Goal: Transaction & Acquisition: Purchase product/service

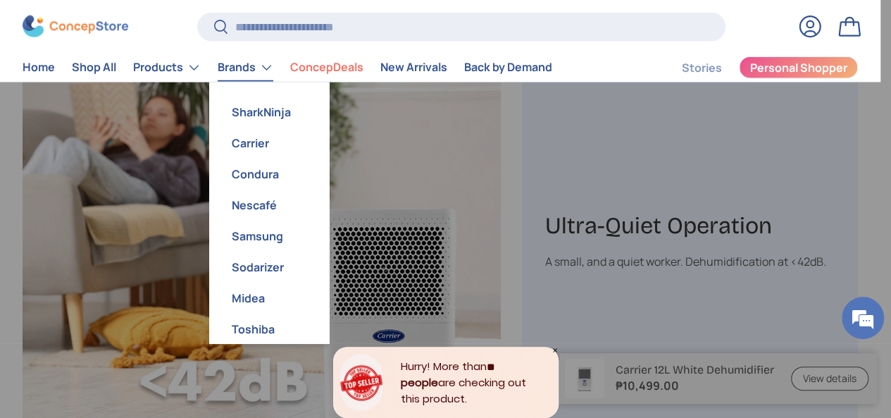
scroll to position [0, 1592]
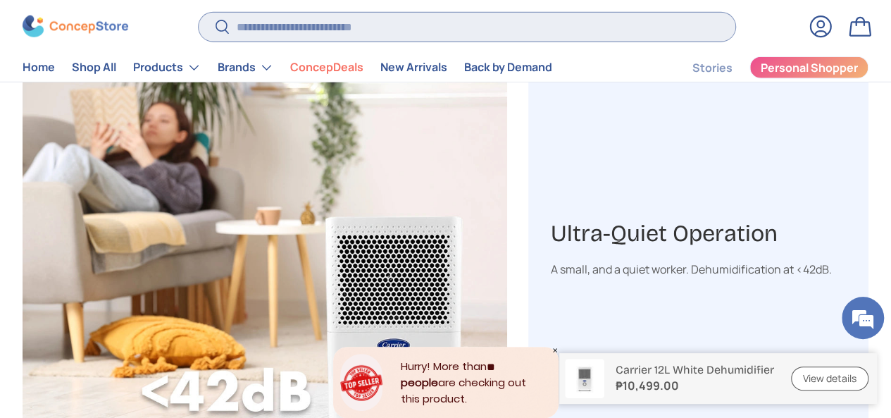
click at [303, 24] on input "Search" at bounding box center [467, 26] width 537 height 29
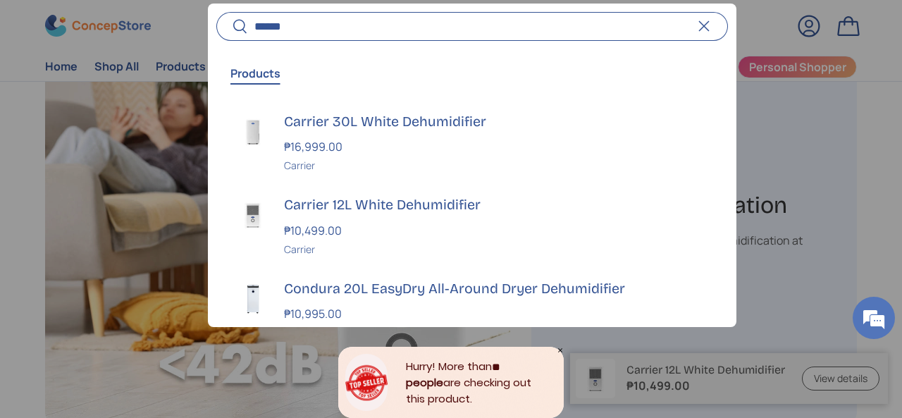
scroll to position [0, 1615]
type input "**********"
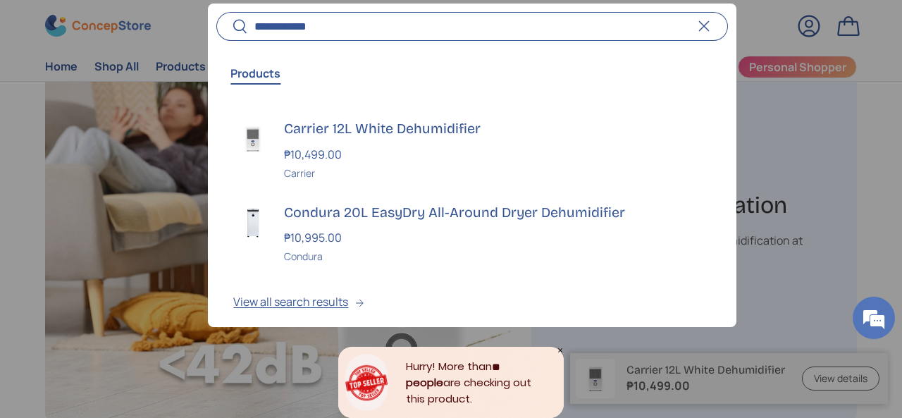
scroll to position [83, 0]
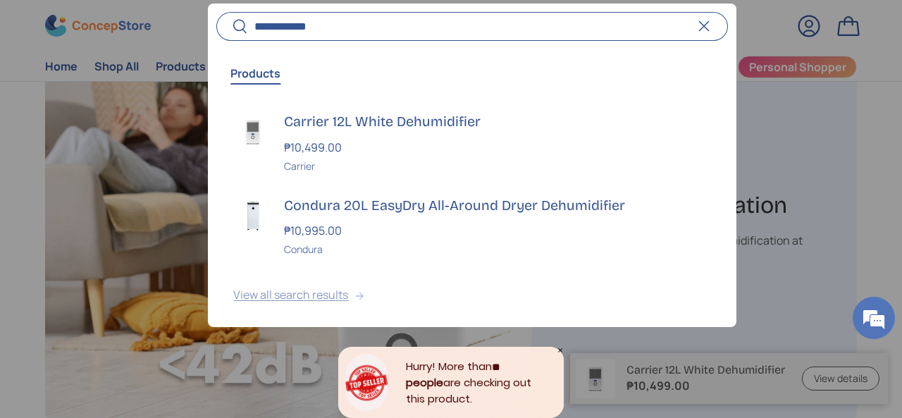
click at [317, 297] on button "View all search results" at bounding box center [472, 297] width 528 height 59
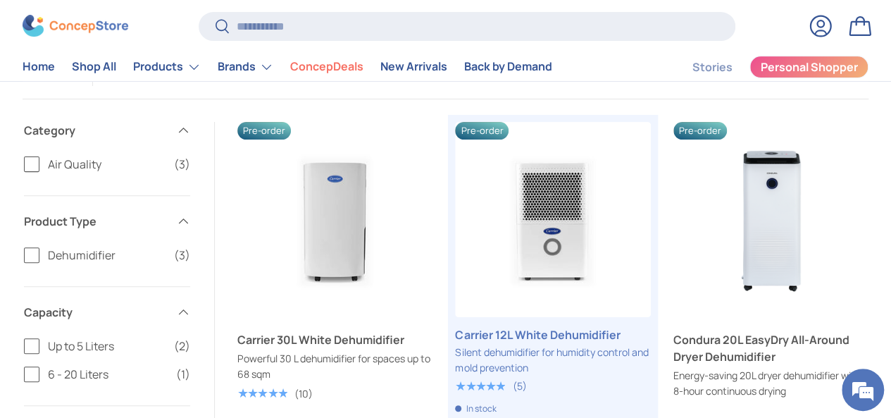
scroll to position [141, 0]
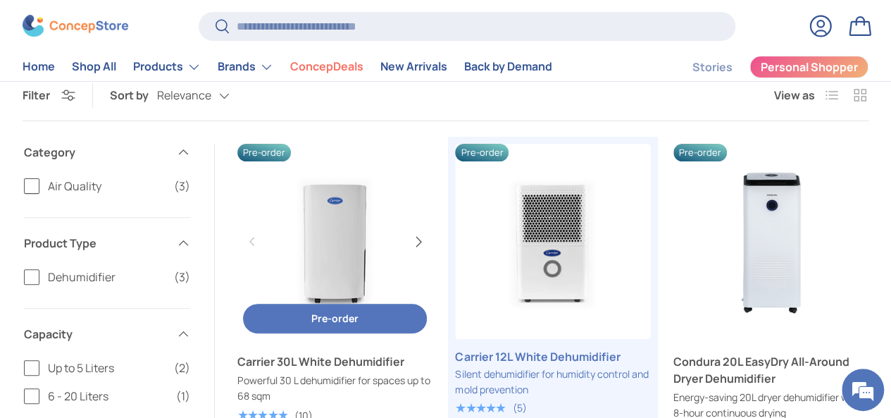
click at [407, 230] on button "Next" at bounding box center [418, 241] width 23 height 23
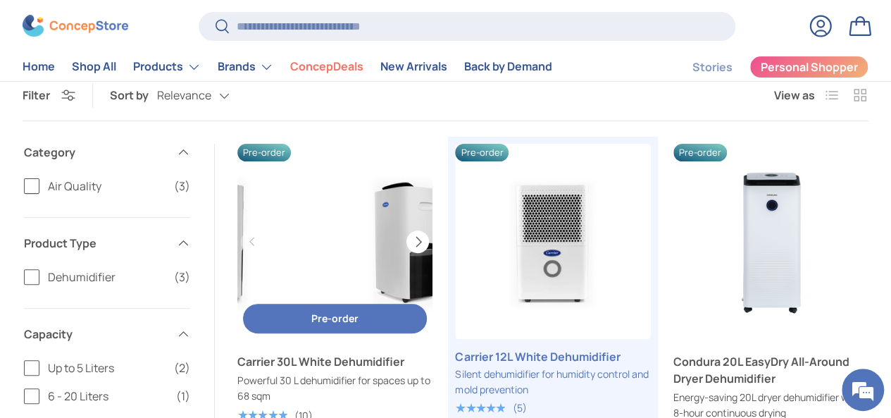
scroll to position [0, 124]
click at [350, 202] on link "Carrier 30L White Dehumidifier" at bounding box center [406, 241] width 195 height 195
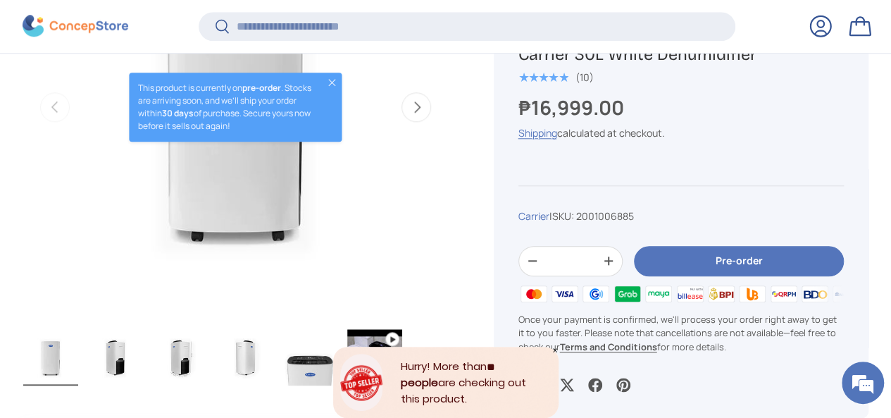
scroll to position [701, 0]
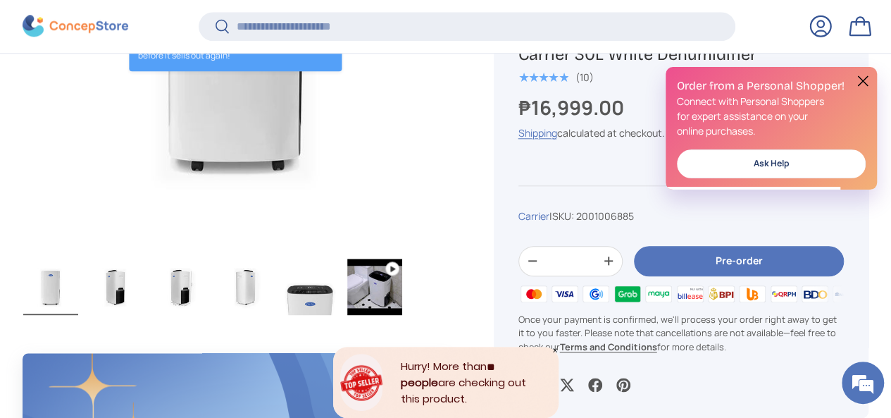
click at [402, 259] on img "Gallery Viewer" at bounding box center [374, 287] width 55 height 56
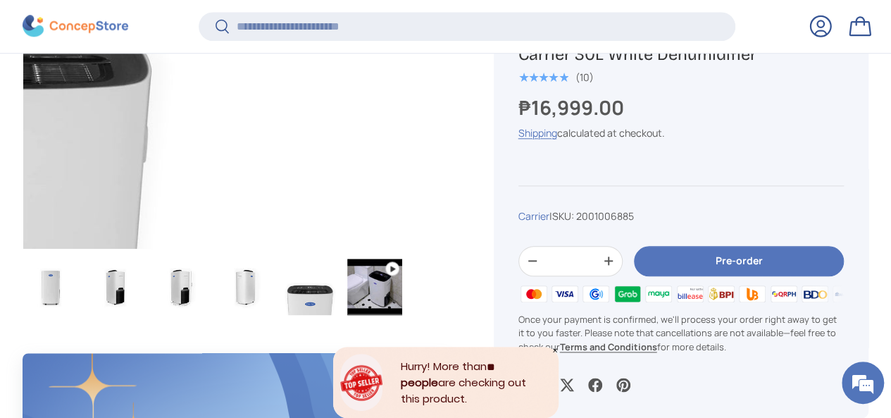
click at [402, 259] on img "Gallery Viewer" at bounding box center [374, 287] width 55 height 56
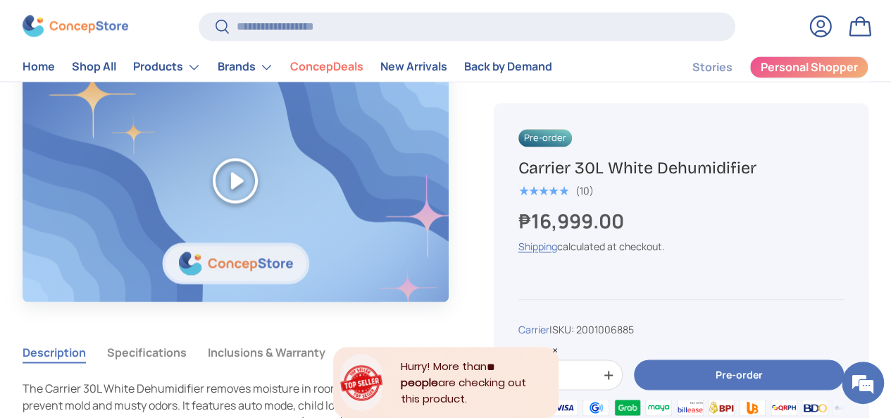
scroll to position [916, 0]
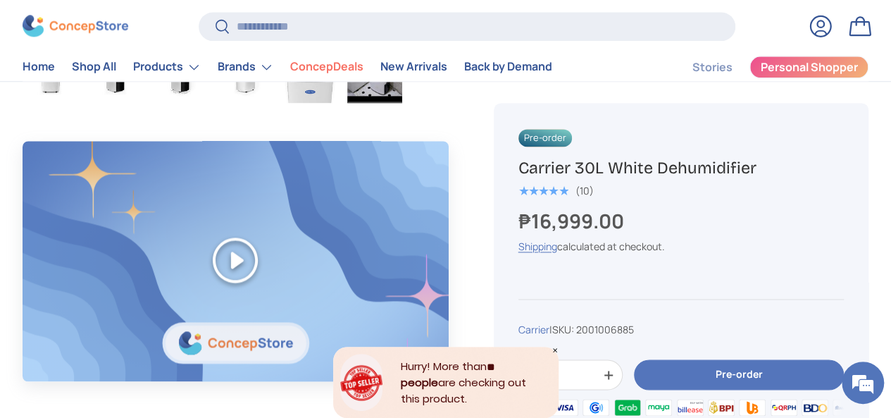
click at [245, 225] on button "Play" at bounding box center [236, 260] width 426 height 238
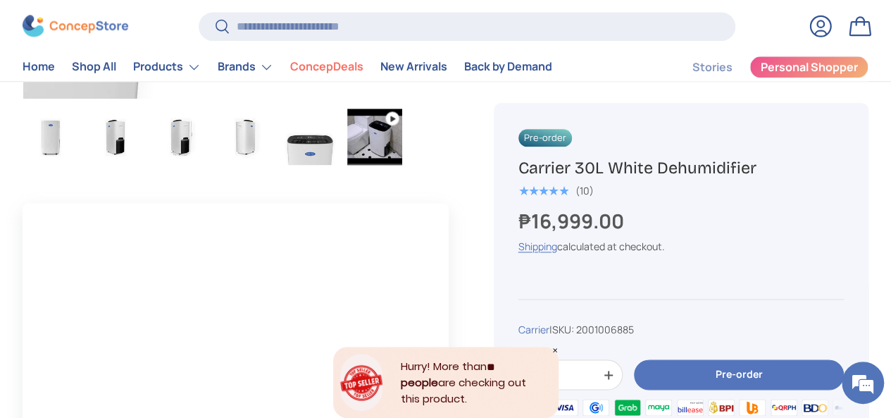
scroll to position [846, 0]
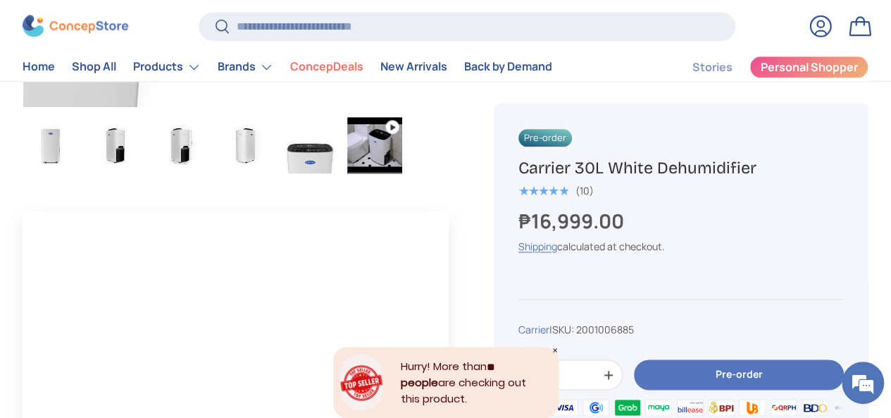
click at [337, 118] on img "Gallery Viewer" at bounding box center [310, 145] width 55 height 56
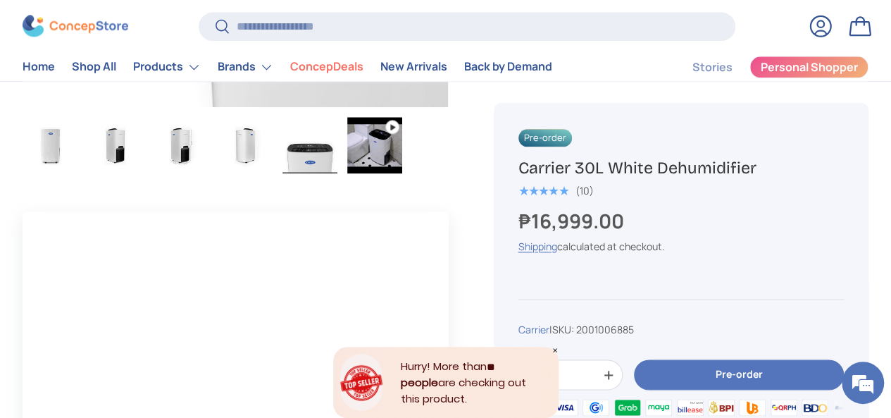
drag, startPoint x: 340, startPoint y: 122, endPoint x: 334, endPoint y: 115, distance: 9.5
click at [338, 121] on img "Gallery Viewer" at bounding box center [310, 145] width 55 height 56
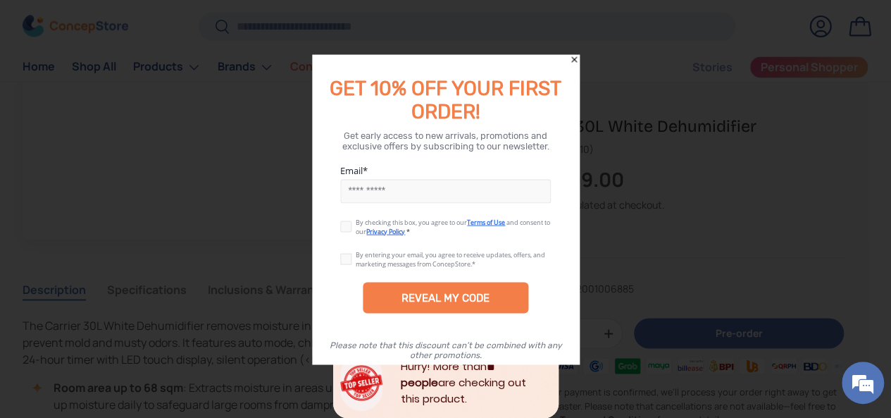
scroll to position [1057, 0]
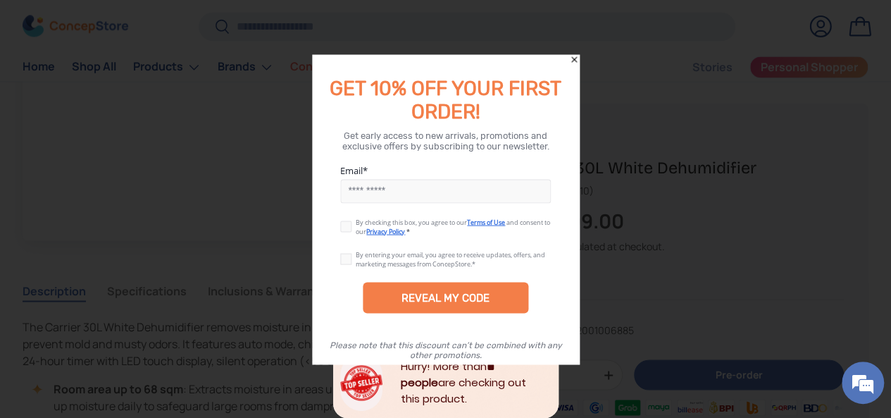
click at [572, 57] on icon "Close" at bounding box center [574, 59] width 10 height 10
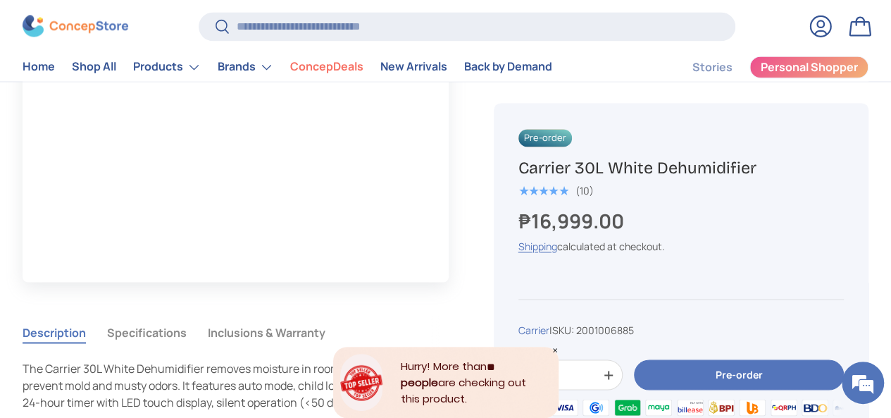
scroll to position [917, 0]
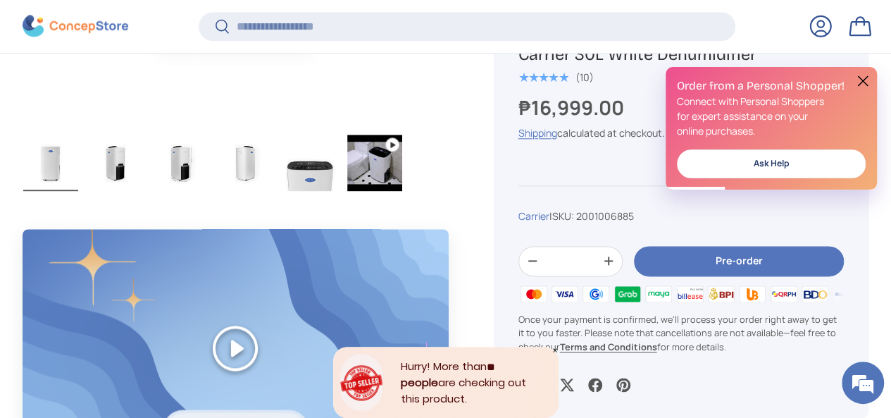
scroll to position [912, 0]
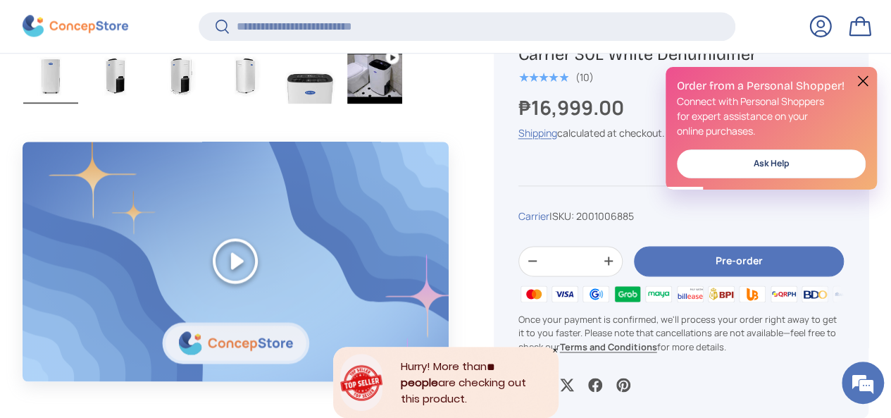
click at [238, 218] on button "Play" at bounding box center [236, 261] width 426 height 238
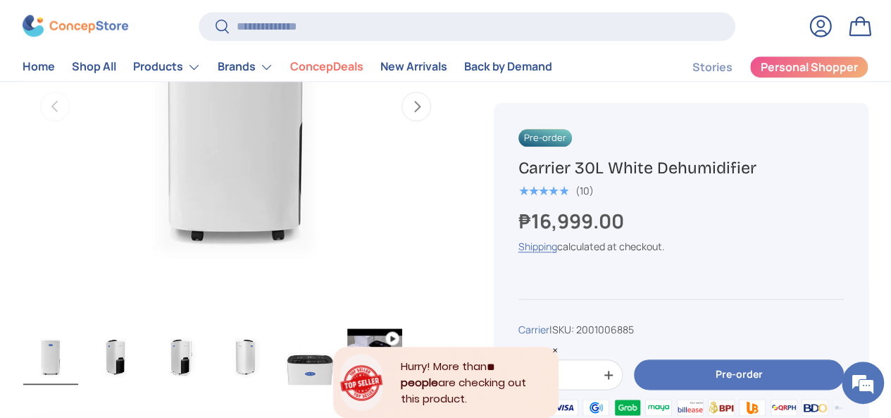
scroll to position [423, 0]
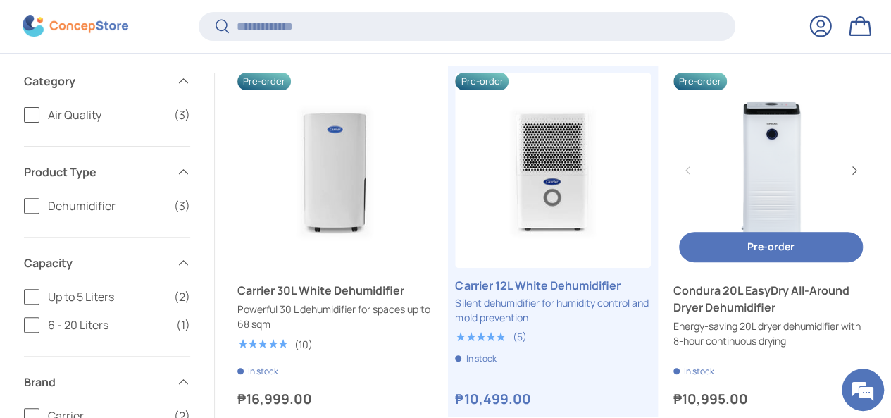
click at [748, 240] on span "Pre-order" at bounding box center [771, 246] width 47 height 13
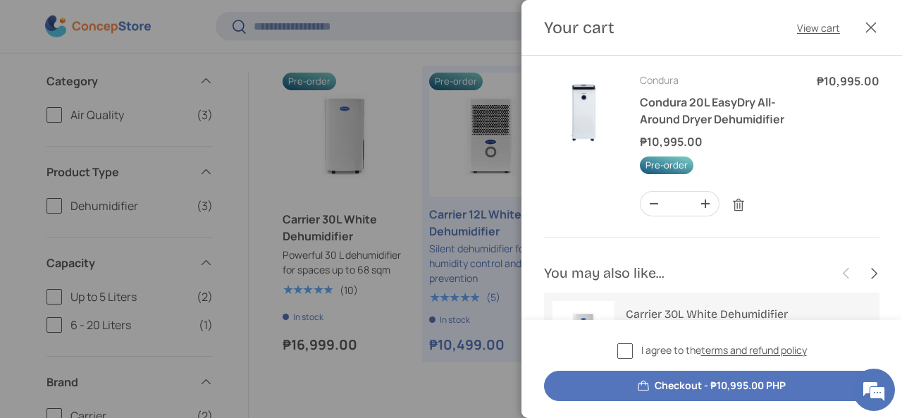
click at [861, 26] on button "Close" at bounding box center [870, 27] width 31 height 31
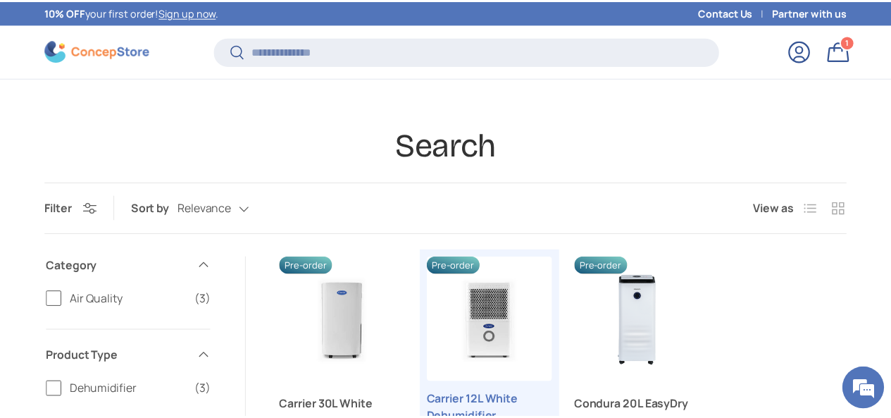
scroll to position [184, 0]
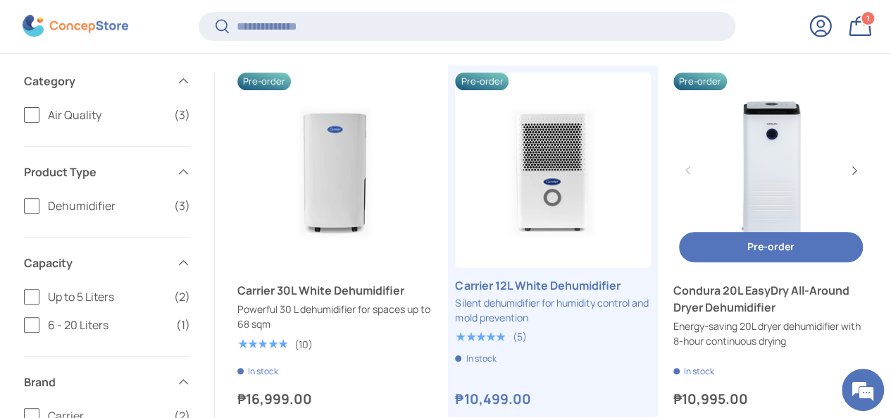
click at [674, 113] on link "Condura 20L EasyDry All-Around Dryer Dehumidifier" at bounding box center [771, 170] width 195 height 195
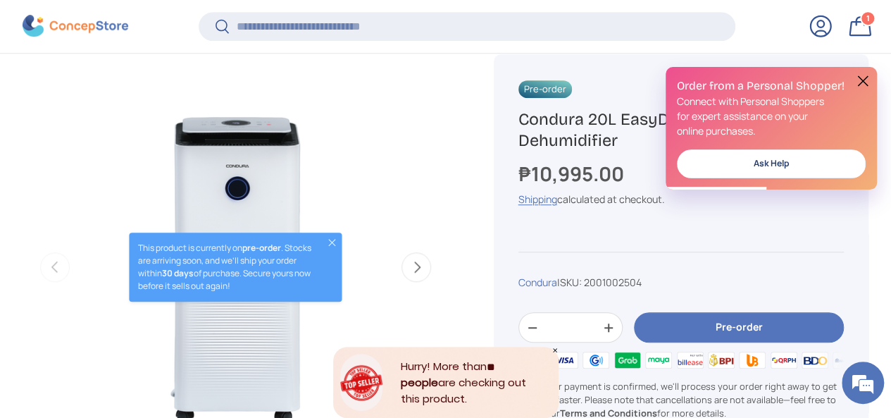
scroll to position [490, 0]
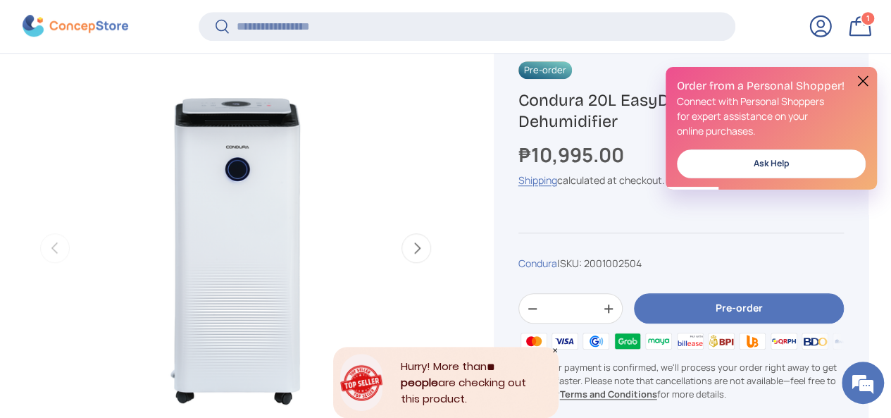
click at [864, 81] on button at bounding box center [863, 81] width 17 height 17
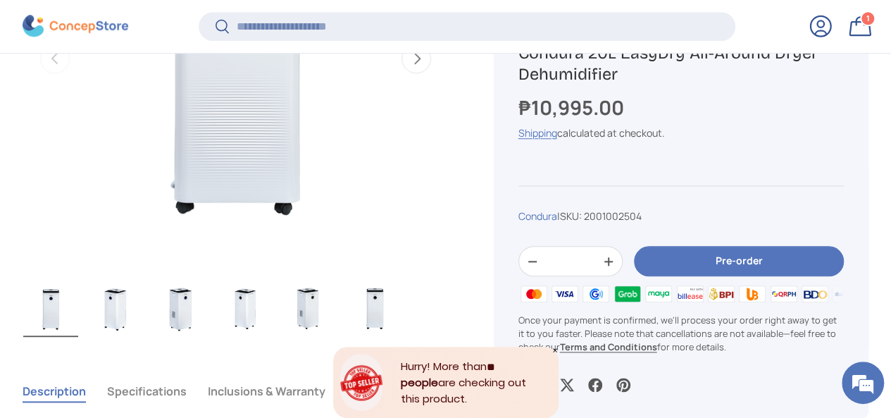
scroll to position [701, 0]
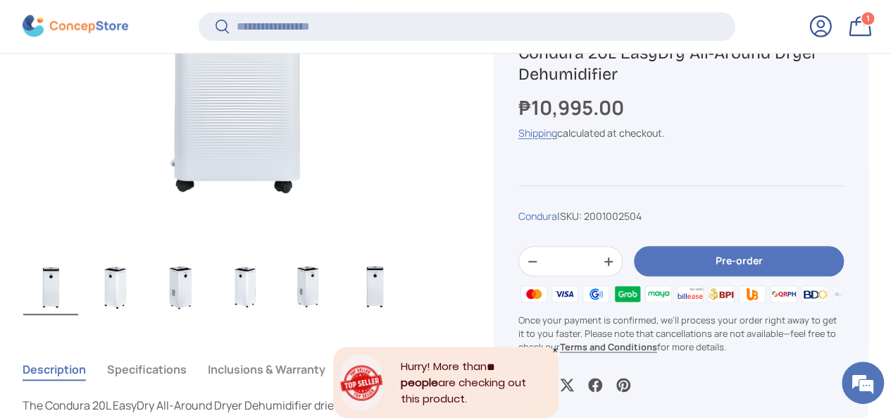
click at [137, 259] on img "Gallery Viewer" at bounding box center [115, 287] width 55 height 56
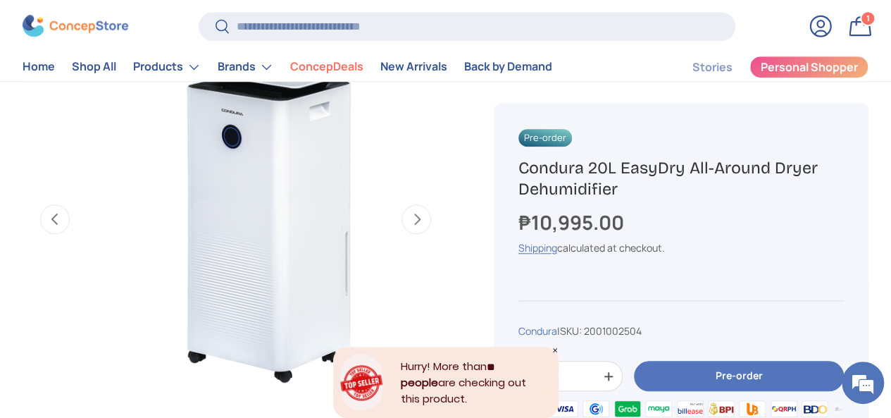
scroll to position [493, 0]
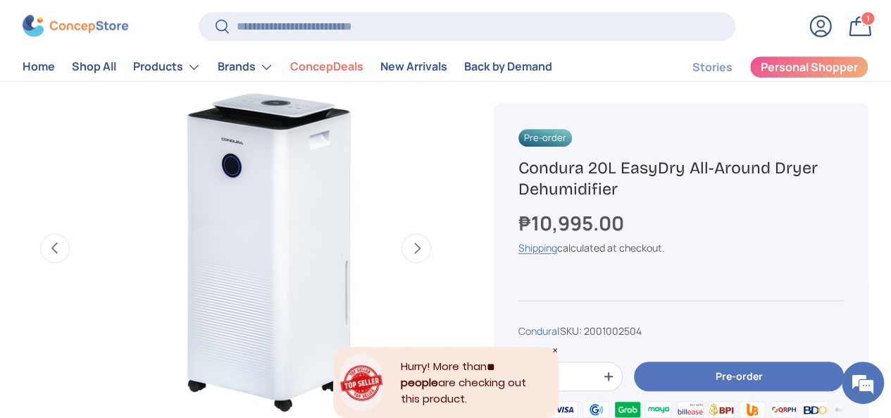
click at [404, 237] on button "Next" at bounding box center [417, 248] width 30 height 30
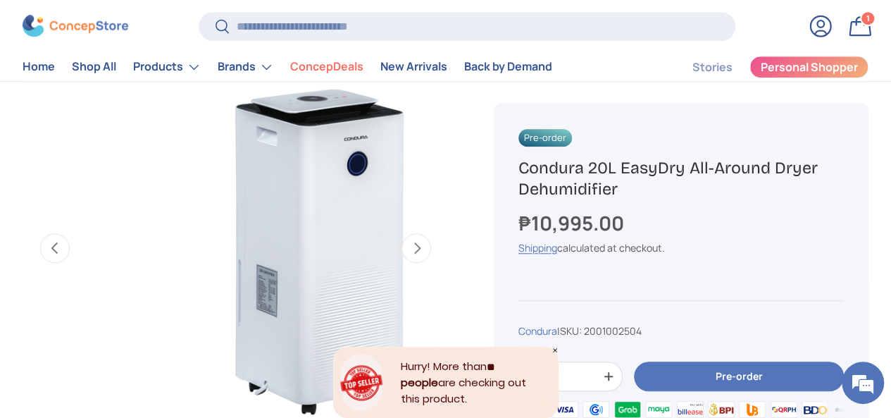
scroll to position [0, 796]
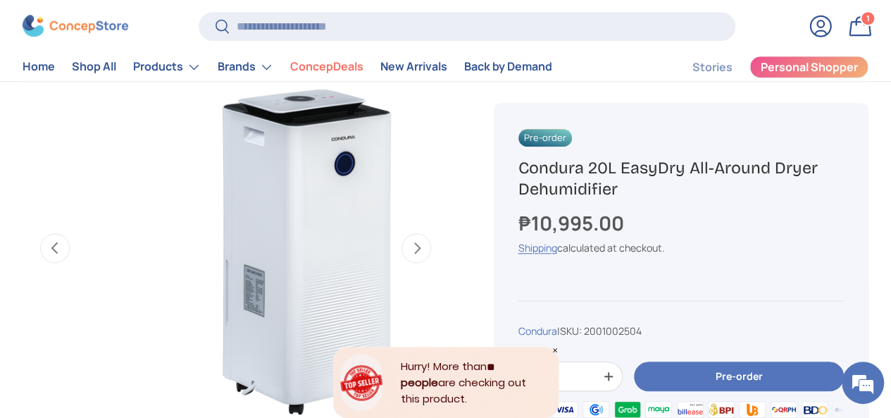
click at [412, 242] on button "Next" at bounding box center [417, 248] width 30 height 30
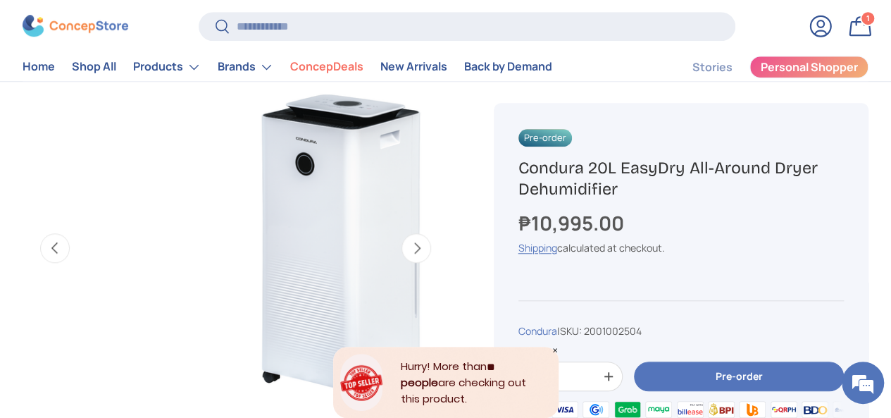
click at [412, 242] on button "Next" at bounding box center [417, 248] width 30 height 30
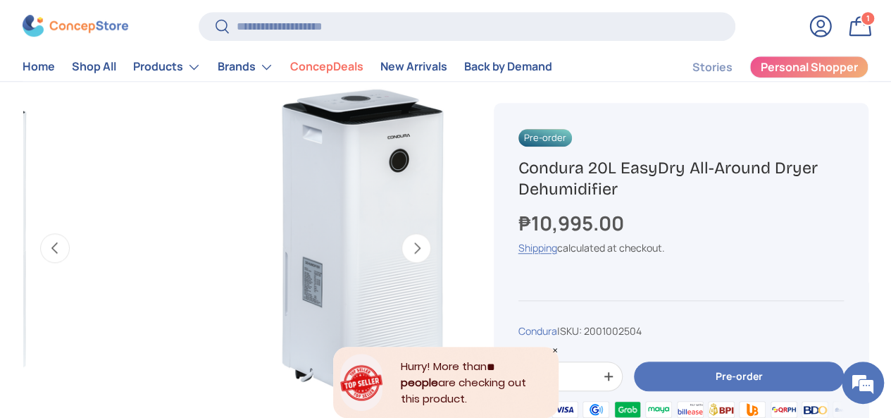
scroll to position [0, 1592]
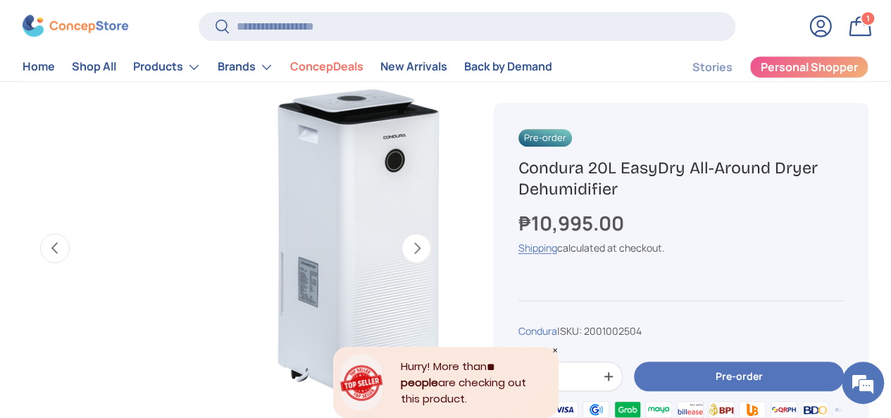
click at [406, 240] on button "Next" at bounding box center [417, 248] width 30 height 30
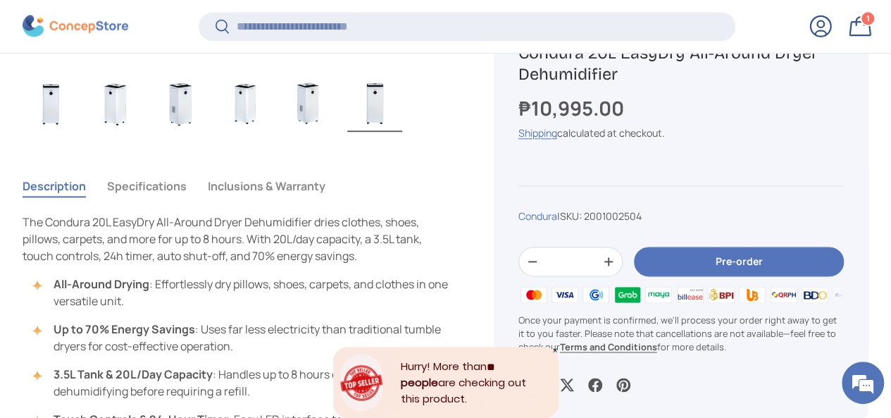
scroll to position [912, 0]
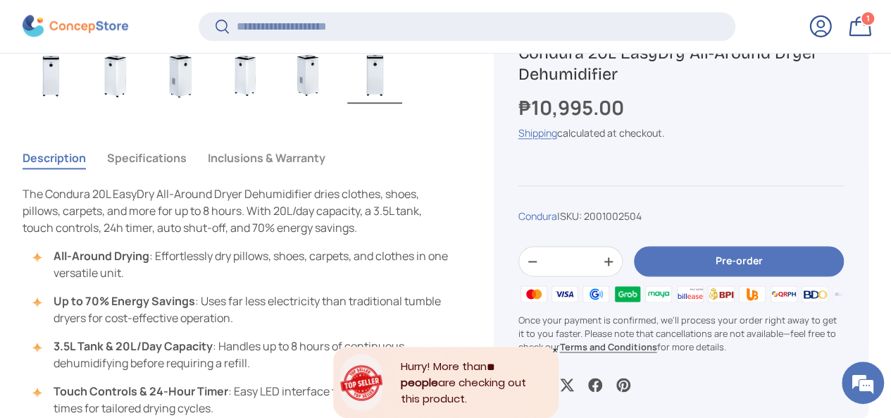
click at [295, 142] on button "Inclusions & Warranty" at bounding box center [267, 158] width 118 height 32
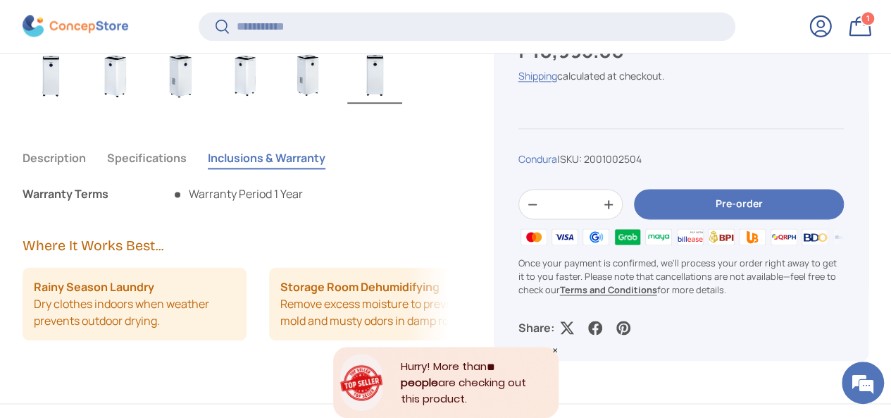
click at [180, 142] on button "Specifications" at bounding box center [147, 158] width 80 height 32
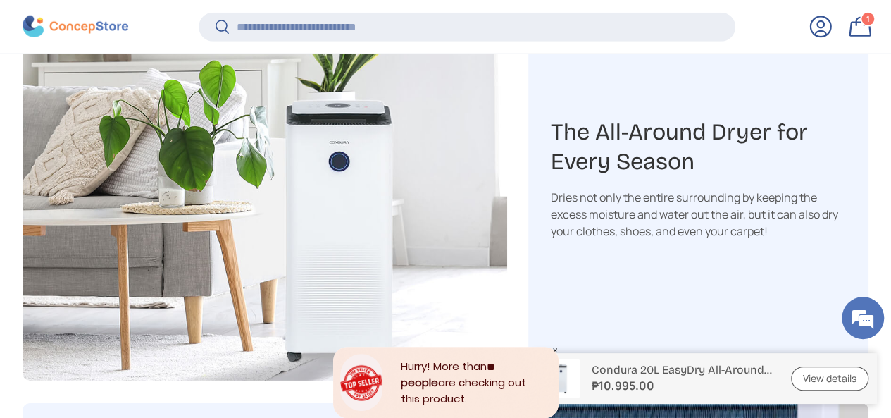
scroll to position [2110, 0]
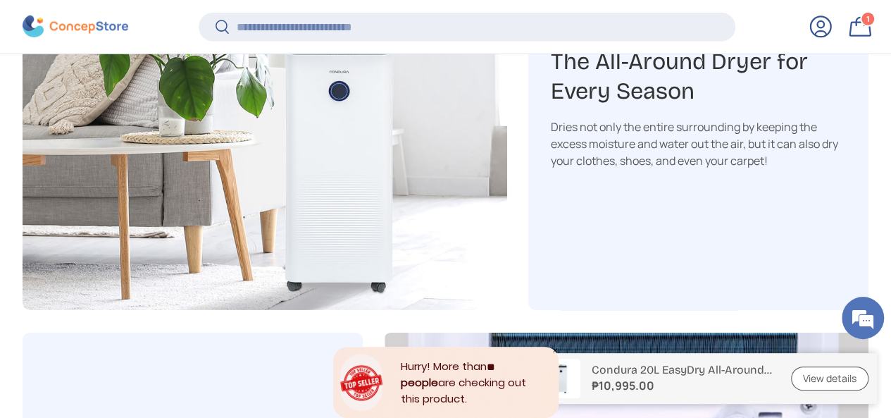
click at [805, 30] on link "Log in" at bounding box center [820, 26] width 31 height 31
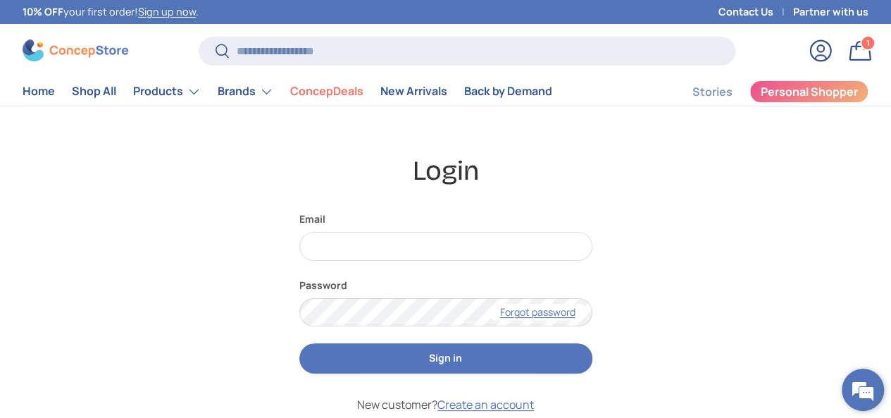
drag, startPoint x: 854, startPoint y: 397, endPoint x: 863, endPoint y: 388, distance: 12.5
click at [858, 394] on em at bounding box center [863, 390] width 38 height 38
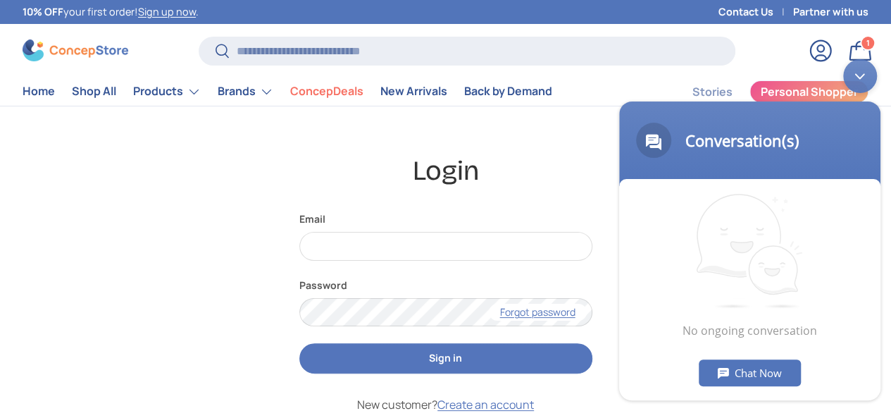
click at [769, 376] on div "Chat Now" at bounding box center [750, 372] width 102 height 27
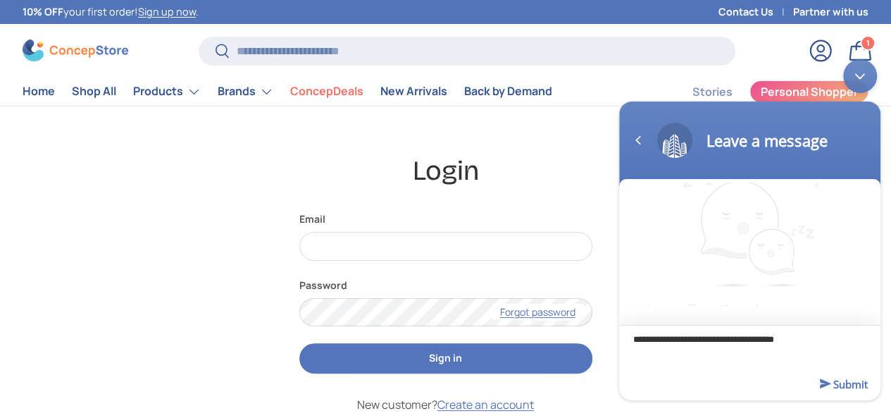
paste textarea "**********"
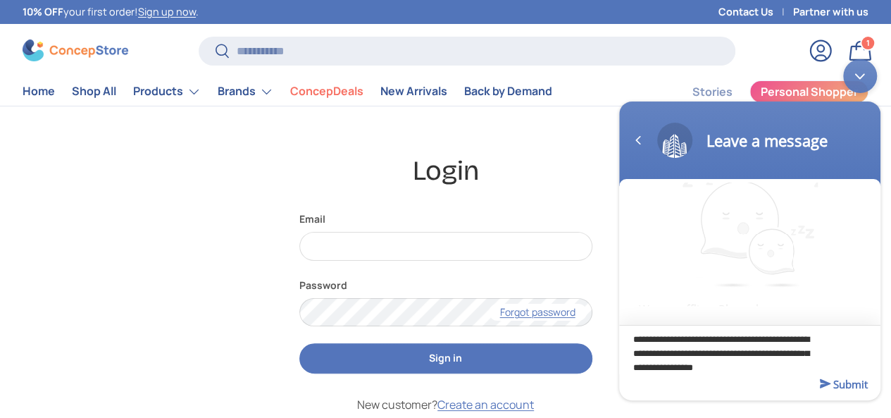
click at [694, 368] on textarea "**********" at bounding box center [749, 348] width 261 height 49
drag, startPoint x: 731, startPoint y: 368, endPoint x: 760, endPoint y: 374, distance: 30.3
click at [732, 366] on textarea "**********" at bounding box center [749, 348] width 261 height 49
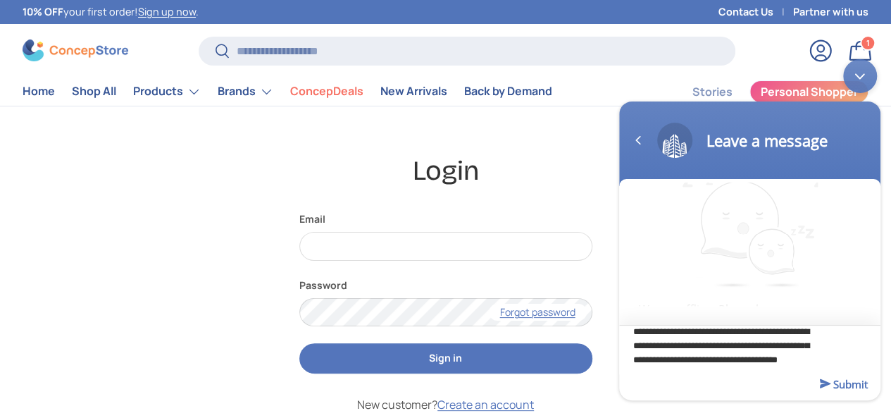
type textarea "**********"
click at [849, 385] on em "Submit" at bounding box center [844, 382] width 48 height 19
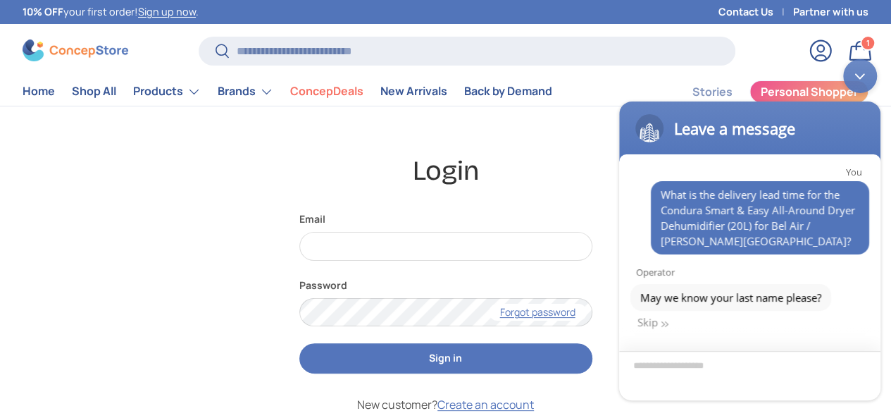
scroll to position [13, 0]
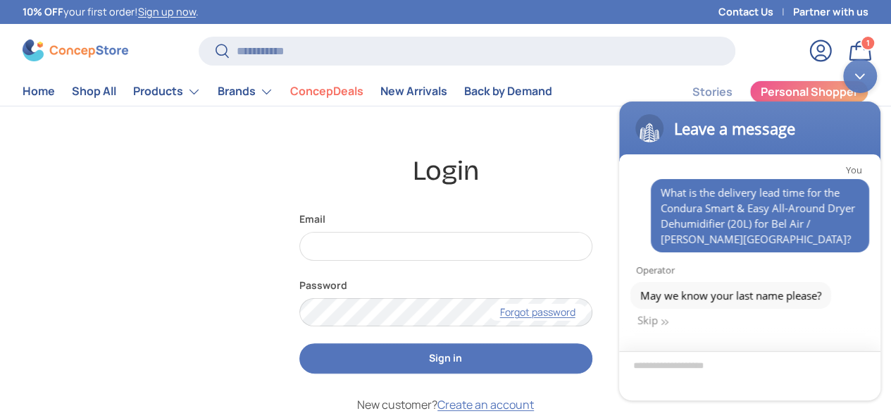
click at [693, 381] on textarea "Enter your last name" at bounding box center [749, 374] width 261 height 49
type textarea "*********"
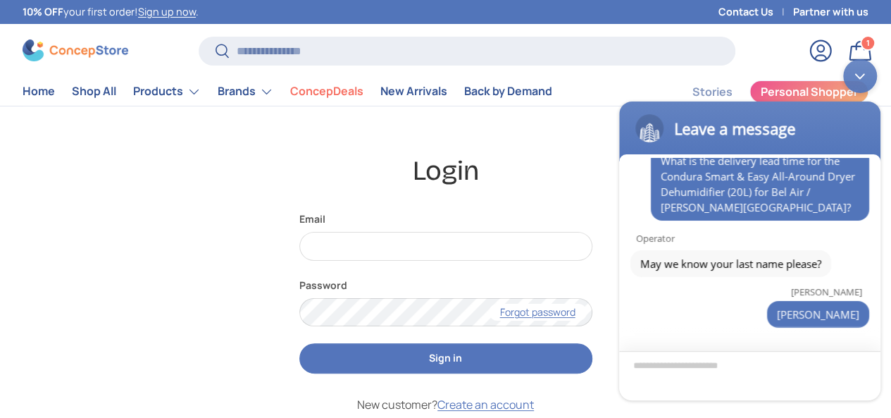
scroll to position [120, 0]
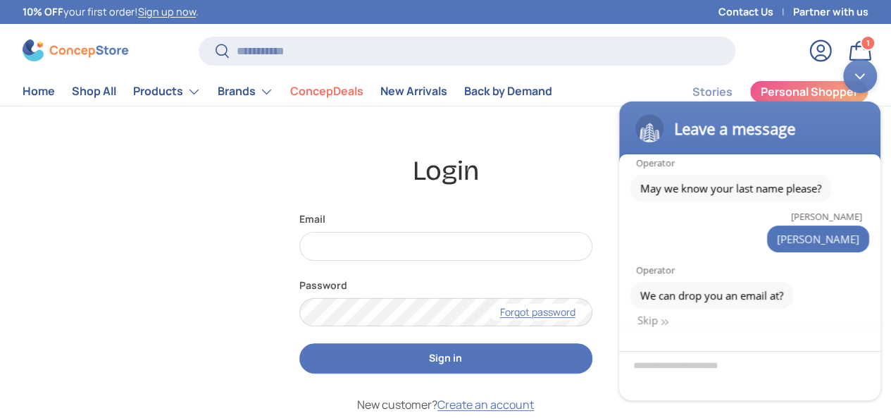
click at [651, 332] on div at bounding box center [749, 366] width 261 height 68
click at [656, 318] on div "Skip" at bounding box center [653, 319] width 31 height 14
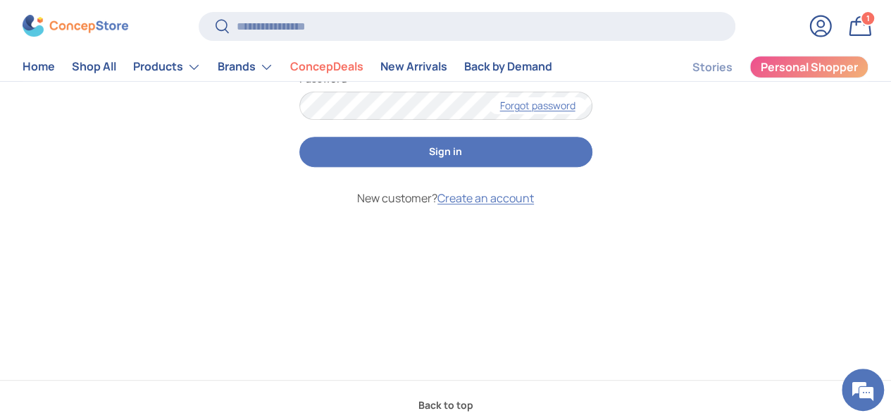
scroll to position [211, 0]
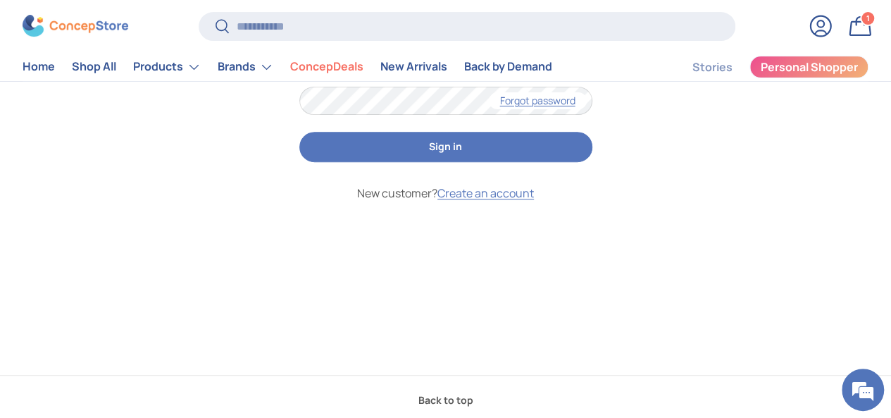
drag, startPoint x: 854, startPoint y: 392, endPoint x: 841, endPoint y: 377, distance: 20.0
click at [853, 392] on em at bounding box center [863, 390] width 38 height 38
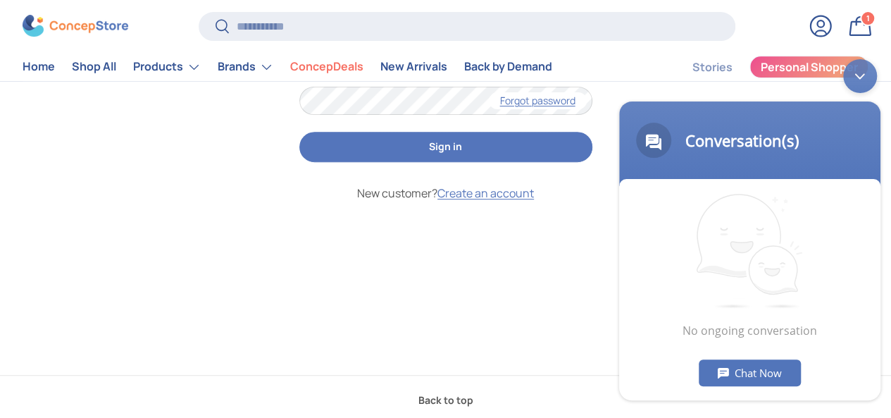
scroll to position [0, 0]
click at [178, 266] on div "Login Email Password Forgot password Sign in New customer? Create an account" at bounding box center [446, 135] width 846 height 386
click at [859, 75] on div "Minimize live chat window" at bounding box center [860, 75] width 34 height 34
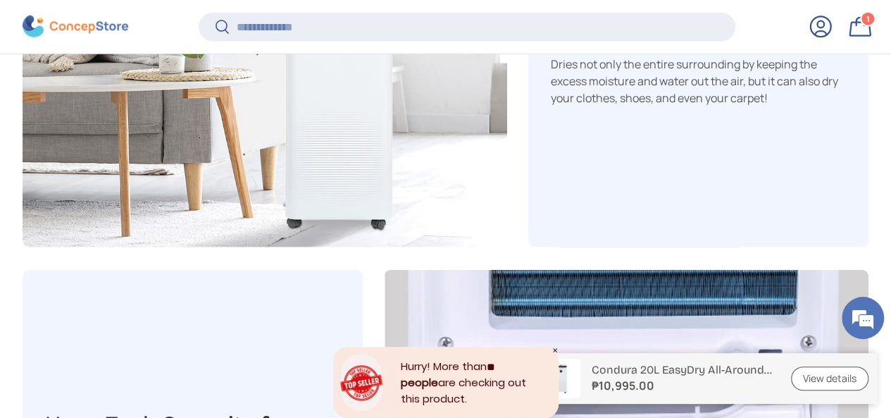
scroll to position [1862, 0]
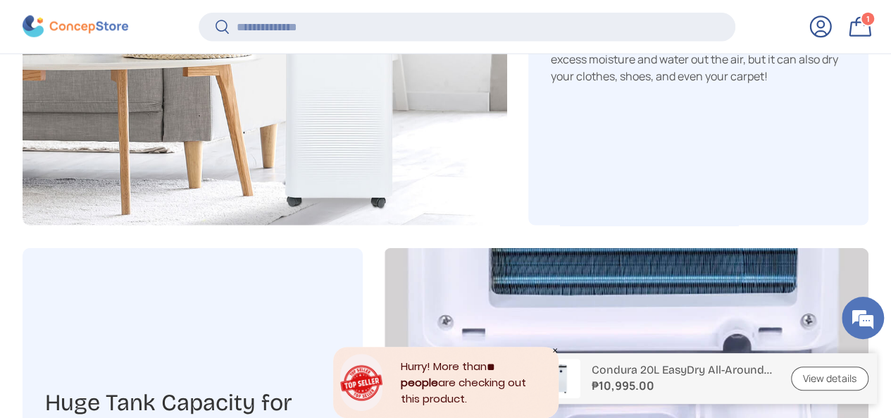
click at [836, 383] on link "View details" at bounding box center [830, 378] width 78 height 25
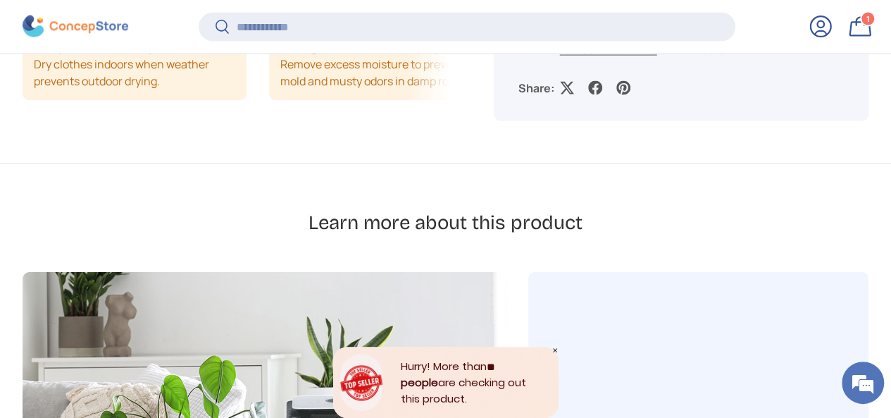
scroll to position [1486, 0]
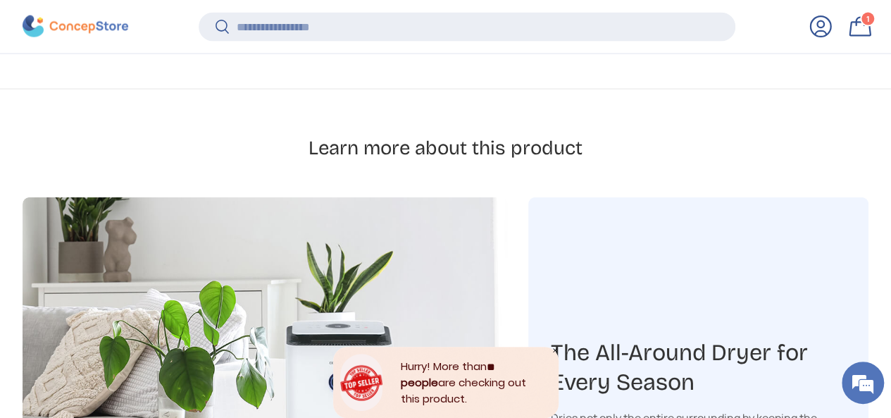
click at [426, 383] on div "Hurry! More than ** people are checking out this product." at bounding box center [474, 382] width 169 height 71
click at [423, 381] on div "Hurry! More than ** people are checking out this product." at bounding box center [474, 382] width 169 height 71
click at [424, 376] on div "Hurry! More than ** people are checking out this product." at bounding box center [474, 382] width 169 height 71
click at [424, 371] on div "Hurry! More than ** people are checking out this product." at bounding box center [474, 382] width 169 height 71
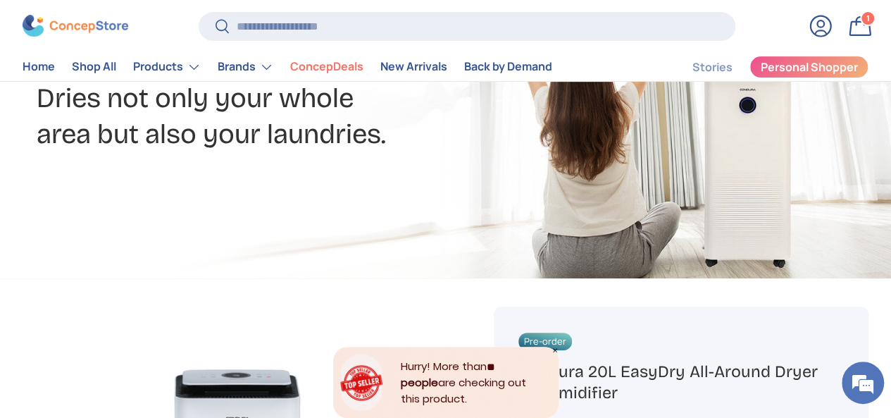
scroll to position [0, 0]
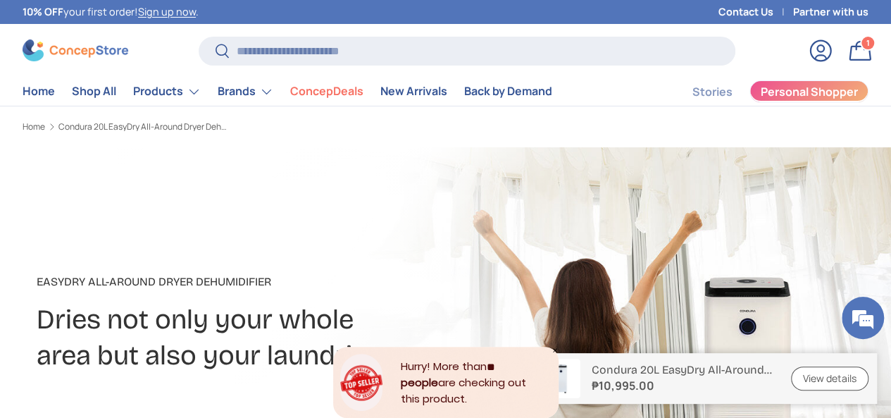
click at [780, 94] on span "Personal Shopper" at bounding box center [809, 91] width 97 height 11
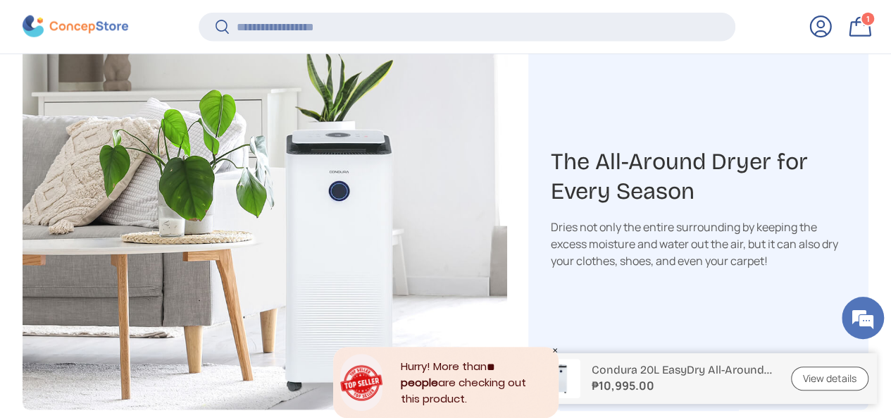
scroll to position [1620, 0]
